Goal: Navigation & Orientation: Find specific page/section

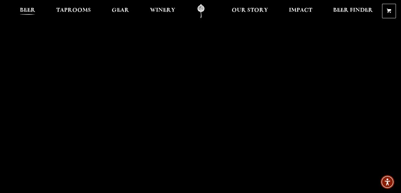
click at [23, 11] on span "Beer" at bounding box center [27, 10] width 15 height 5
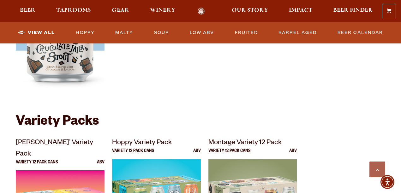
scroll to position [1325, 0]
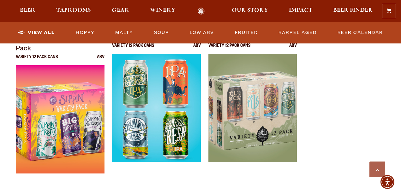
click at [148, 185] on div at bounding box center [156, 133] width 89 height 158
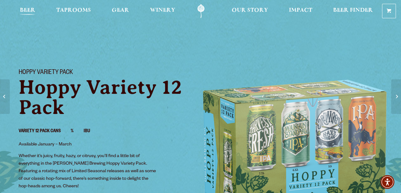
click at [28, 9] on span "Beer" at bounding box center [27, 10] width 15 height 5
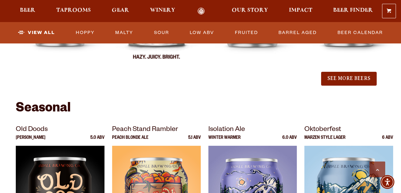
scroll to position [736, 0]
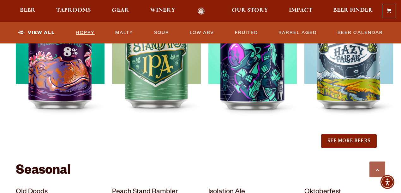
click at [80, 32] on link "Hoppy" at bounding box center [85, 33] width 24 height 15
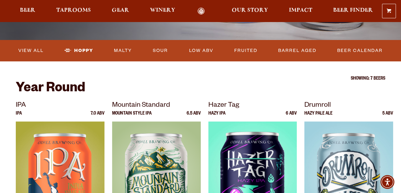
scroll to position [84, 0]
